Goal: Navigation & Orientation: Go to known website

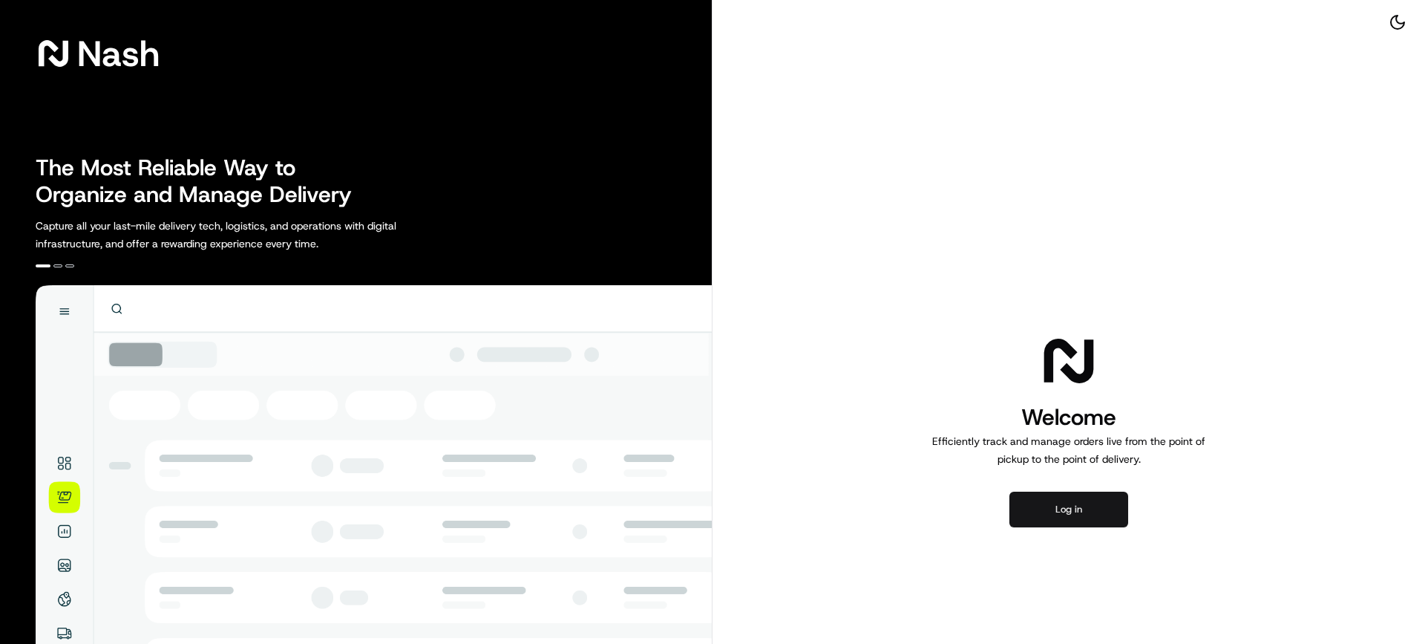
click at [1053, 506] on button "Log in" at bounding box center [1069, 509] width 119 height 36
click at [1064, 511] on button "Log in" at bounding box center [1069, 509] width 119 height 36
